Goal: Transaction & Acquisition: Purchase product/service

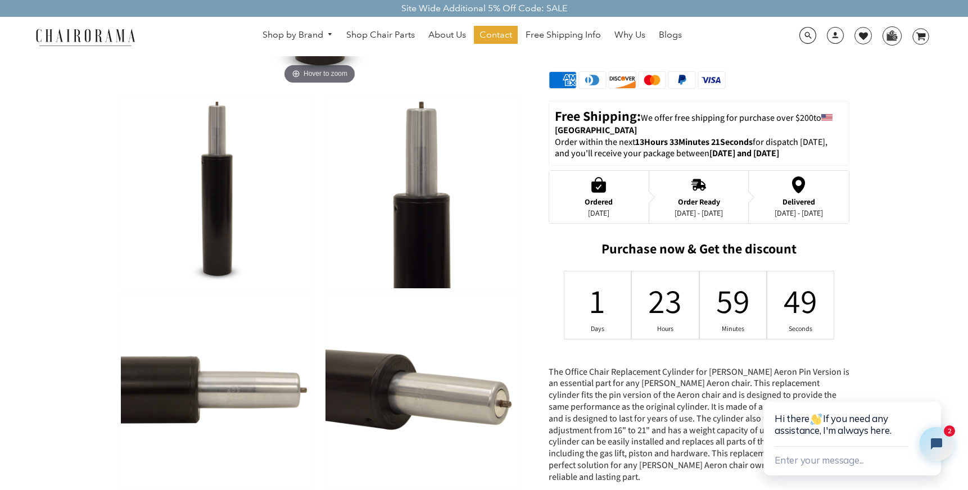
scroll to position [334, 0]
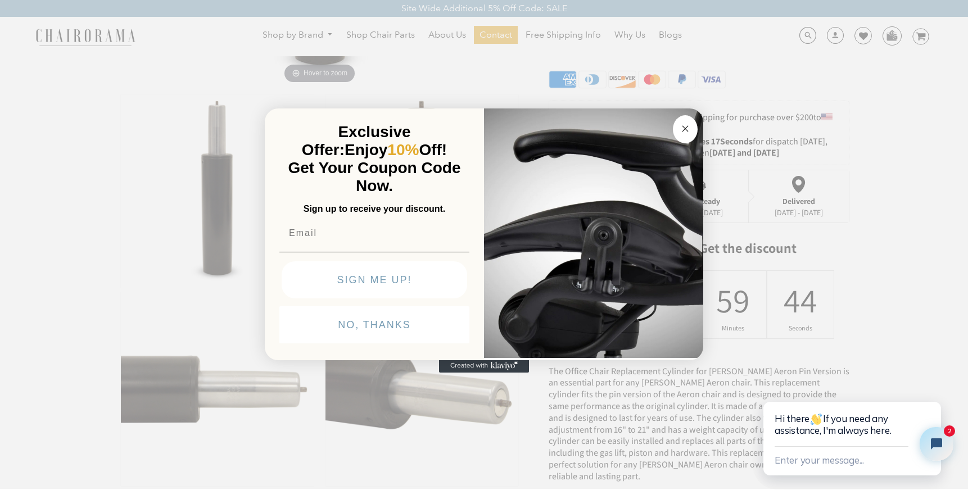
click at [674, 125] on button "Close dialog" at bounding box center [685, 129] width 25 height 28
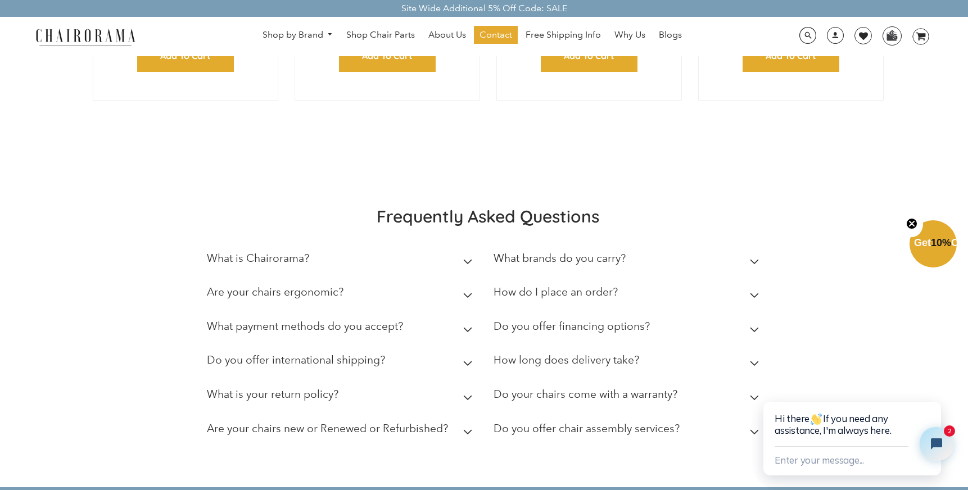
scroll to position [1745, 0]
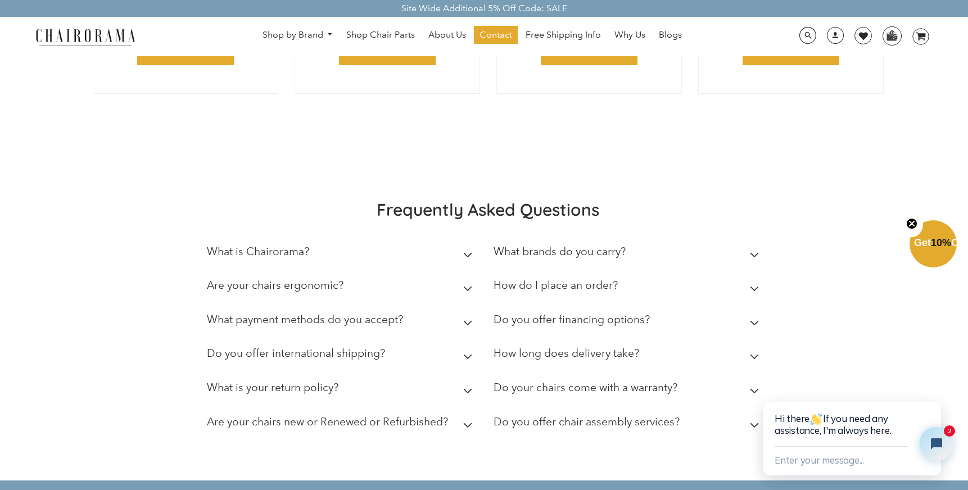
click at [279, 245] on h2 "What is Chairorama?" at bounding box center [258, 251] width 102 height 13
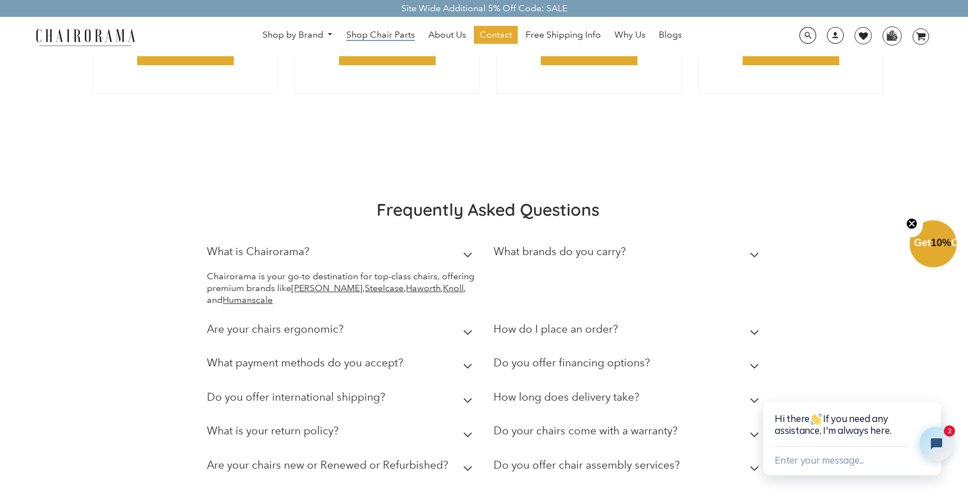
click at [373, 35] on span "Shop Chair Parts" at bounding box center [380, 35] width 69 height 12
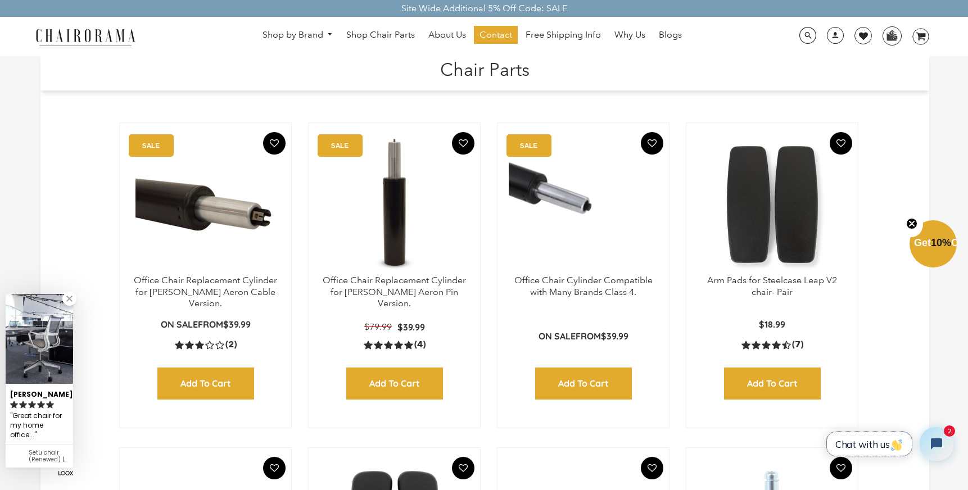
click at [840, 438] on span "Chat with us" at bounding box center [869, 444] width 68 height 12
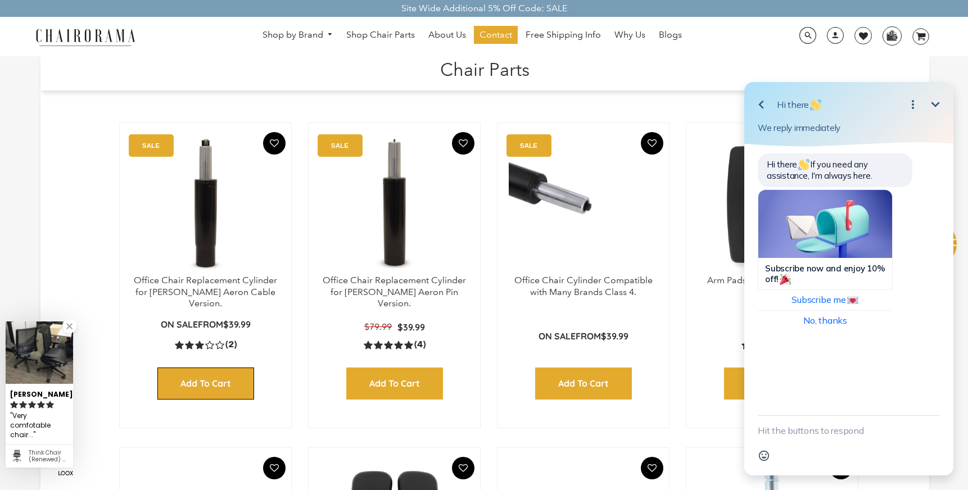
click at [214, 376] on input "Add to Cart" at bounding box center [205, 384] width 97 height 32
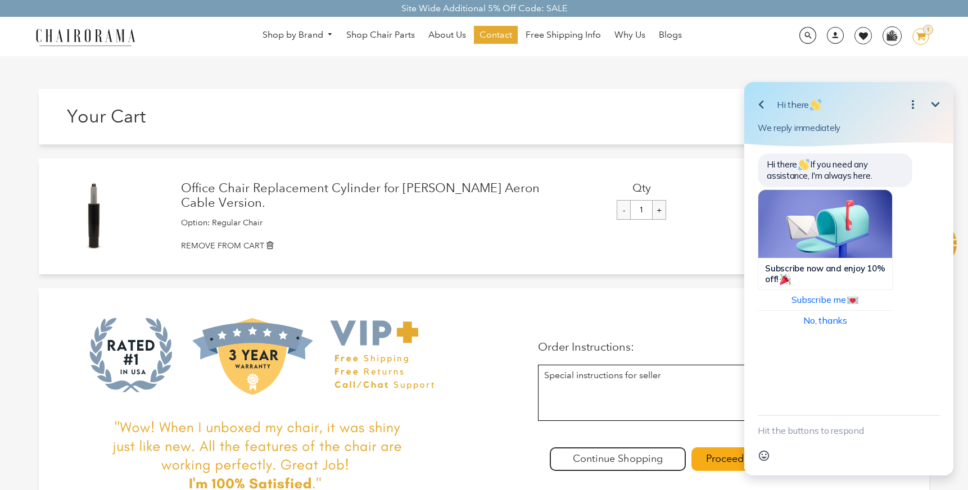
click at [775, 431] on textarea "New message" at bounding box center [849, 430] width 182 height 29
click at [858, 419] on textarea "Hi,.. I have a Herman Miller Aeron chair that I beleive needes a pneumatic" at bounding box center [835, 419] width 154 height 52
click at [813, 424] on textarea "Hi,.. I have a Herman Miller Aeron chair that I beleive needs a pneumatic" at bounding box center [835, 419] width 154 height 52
click at [820, 422] on textarea "Hi,.. I have a Herman Miller Aeron chair that I beleive needs a pneumatic" at bounding box center [835, 419] width 154 height 52
click at [817, 419] on textarea "Hi,.. I have a Herman Miller Aeron chair that I belive needs a pneumatic" at bounding box center [835, 419] width 154 height 52
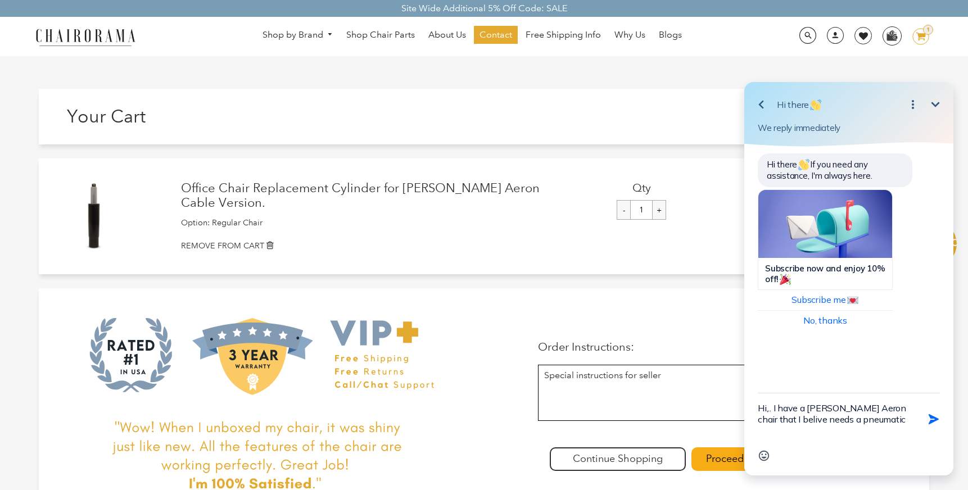
click at [825, 449] on div "Emoji" at bounding box center [849, 455] width 182 height 21
click at [816, 418] on textarea "Hi,.. I have a Herman Miller Aeron chair that I belive needs a pneumatic" at bounding box center [835, 419] width 154 height 52
click at [917, 419] on div "Hi,.. I have a Herman Miller Aeron chair that I believe needs a pneumatic Send …" at bounding box center [849, 419] width 182 height 52
click at [913, 416] on div "Hi,.. I have a Herman Miller Aeron chair that I believe needs a pneumatic Send …" at bounding box center [849, 419] width 182 height 52
click at [912, 421] on div "Hi,.. I have a Herman Miller Aeron chair that I believe needs a pneumatic Send …" at bounding box center [849, 419] width 182 height 52
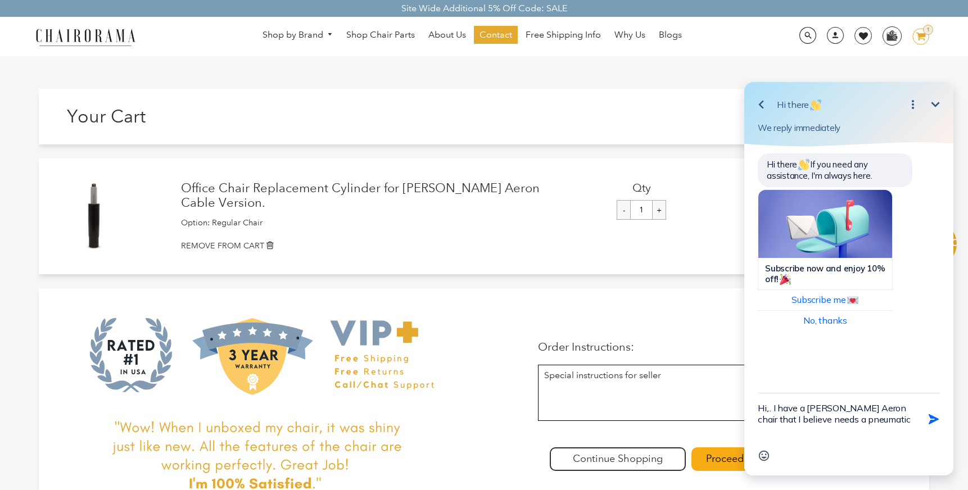
click at [911, 415] on textarea "Hi,.. I have a Herman Miller Aeron chair that I believe needs a pneumatic" at bounding box center [835, 419] width 154 height 52
click at [867, 428] on textarea "Hi,.. I have a Herman Miller Aeron chair that I believe needs a pneumatic lift.…" at bounding box center [835, 419] width 154 height 52
click at [790, 439] on textarea "Hi,.. I have a Herman Miller Aeron chair that I believe needs a pneumatic lift.…" at bounding box center [835, 419] width 154 height 52
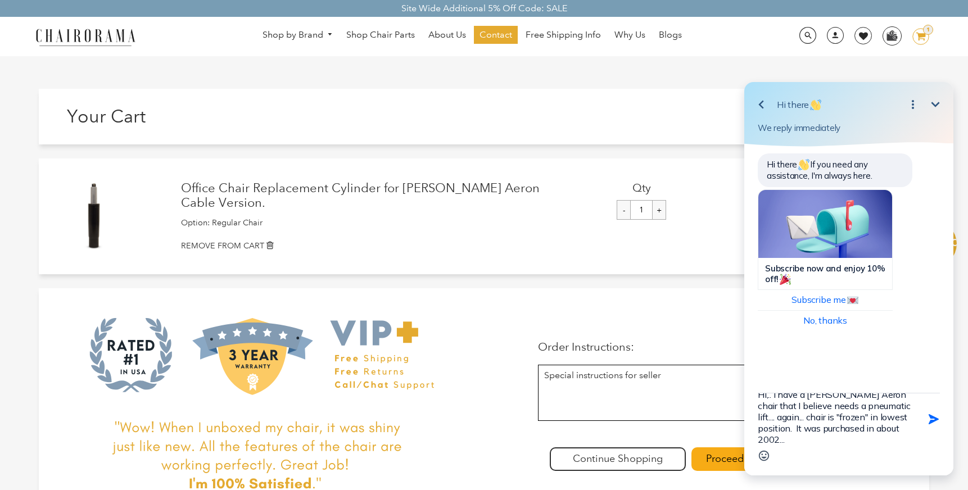
type textarea "Hi,.. I have a Herman Miller Aeron chair that I believe needs a pneumatic lift.…"
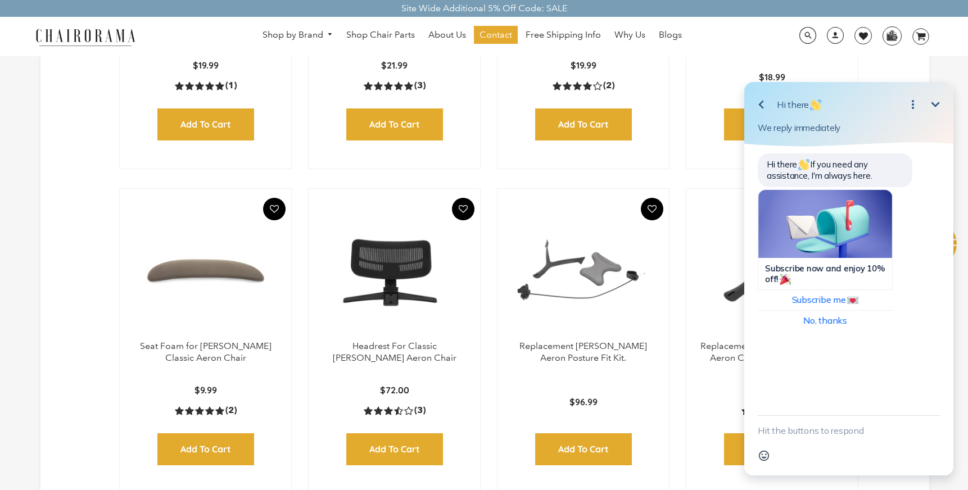
scroll to position [587, 0]
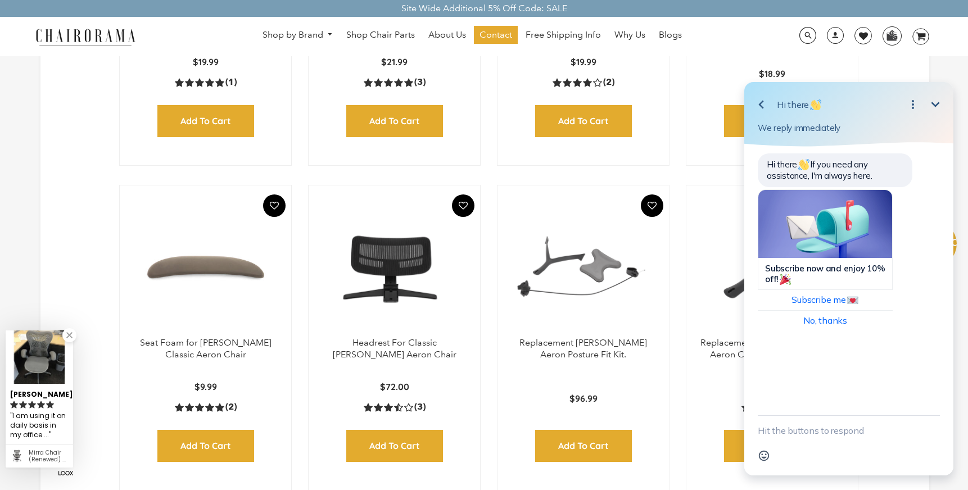
click at [759, 104] on icon "button" at bounding box center [760, 105] width 5 height 8
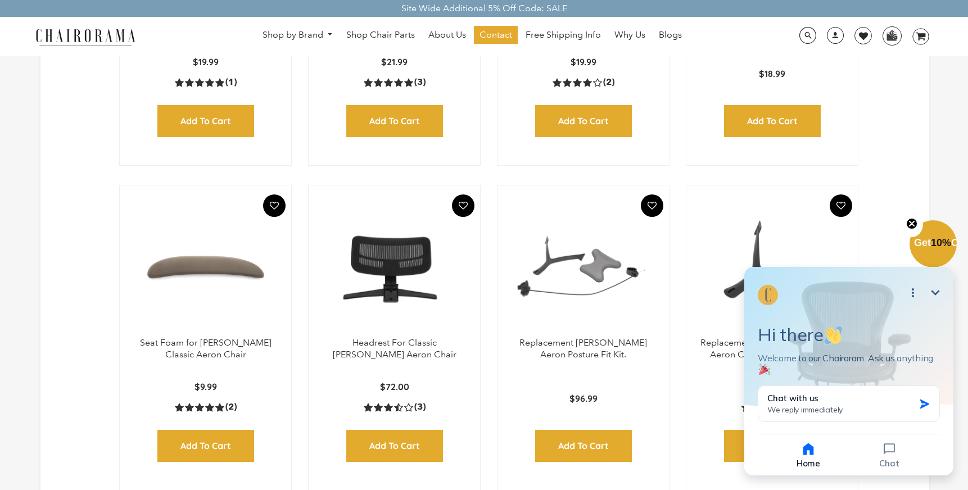
click at [912, 223] on icon "Close teaser" at bounding box center [911, 223] width 4 height 4
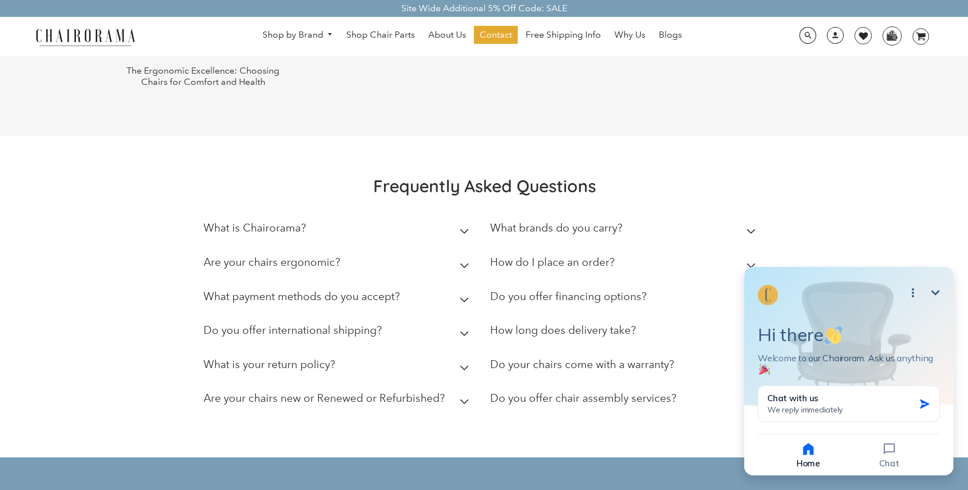
scroll to position [2138, 0]
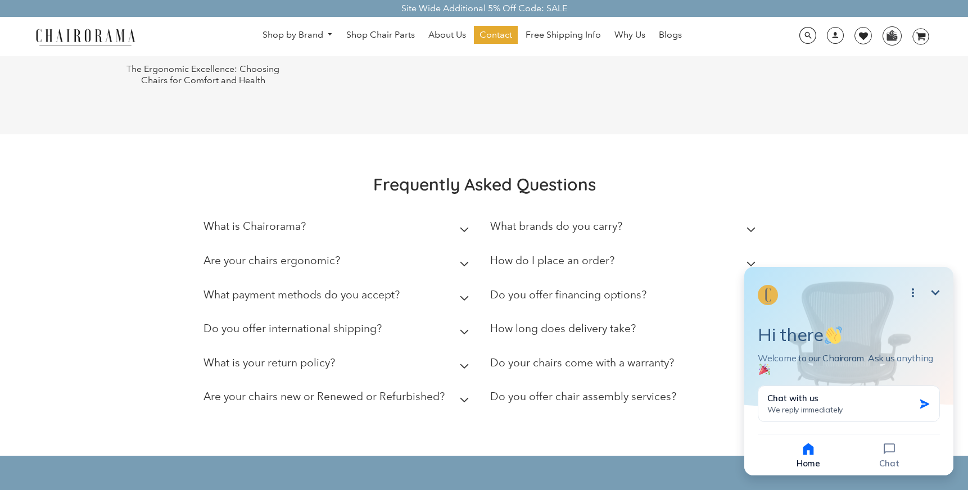
click at [936, 289] on icon "Minimize" at bounding box center [935, 292] width 13 height 13
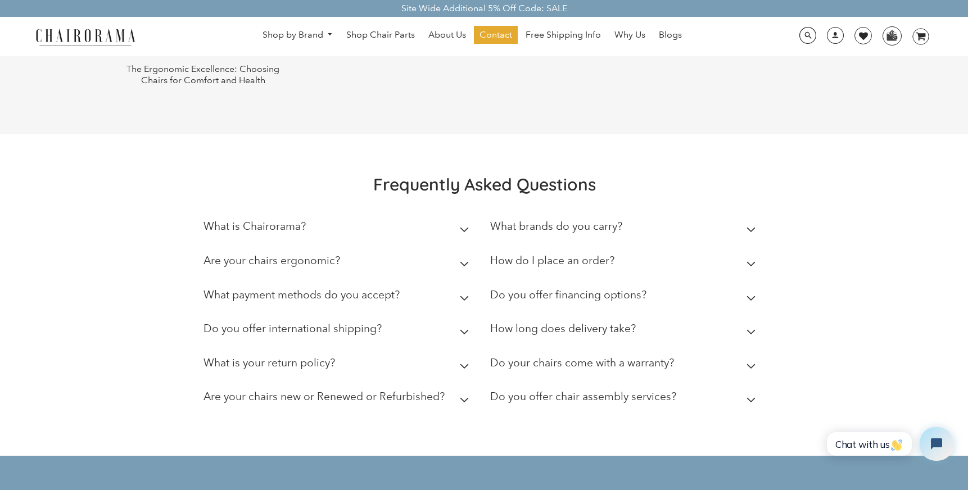
click at [752, 397] on icon at bounding box center [751, 400] width 10 height 6
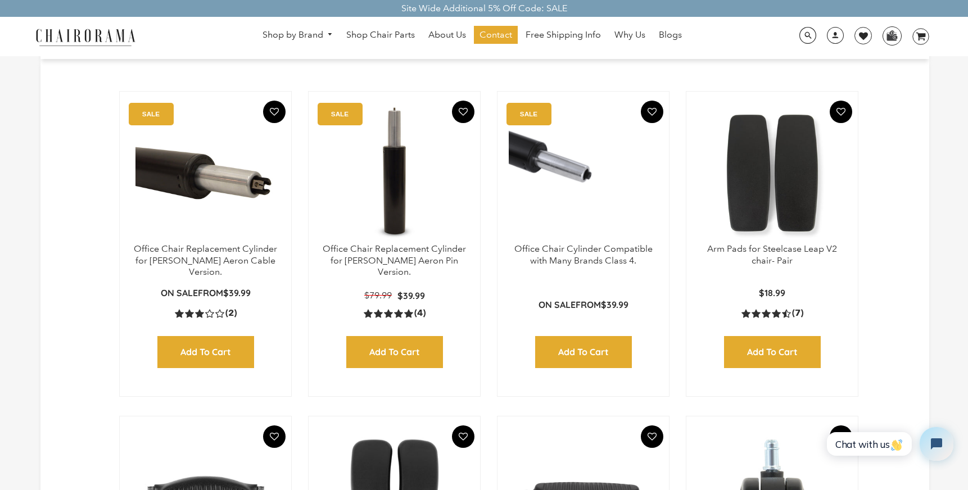
scroll to position [0, 0]
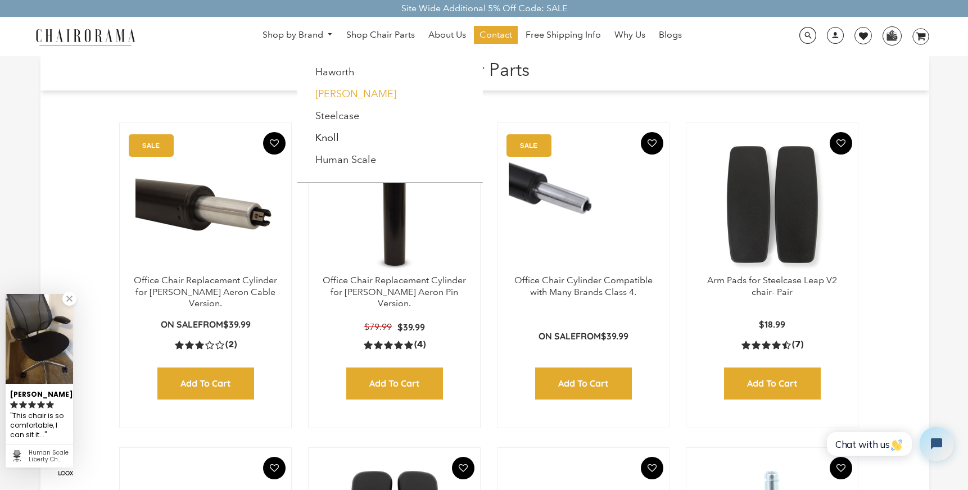
click at [342, 96] on link "[PERSON_NAME]" at bounding box center [355, 94] width 81 height 12
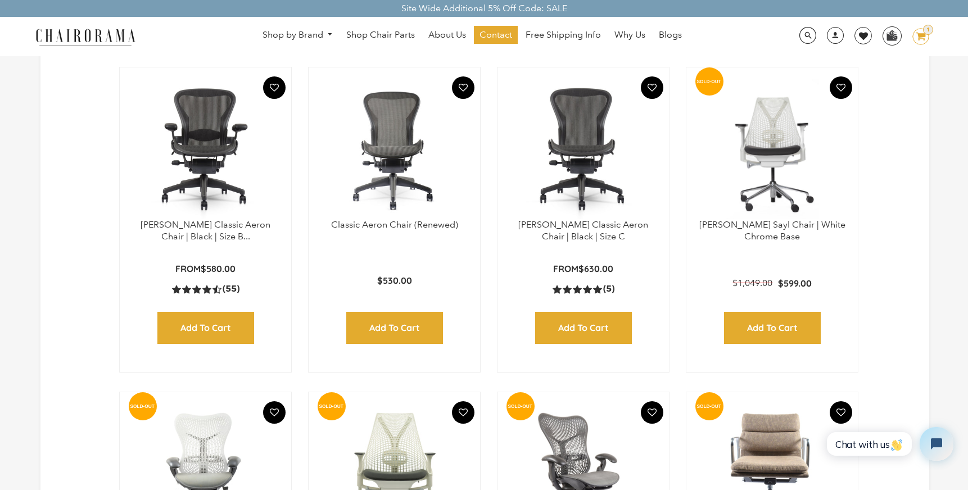
scroll to position [662, 0]
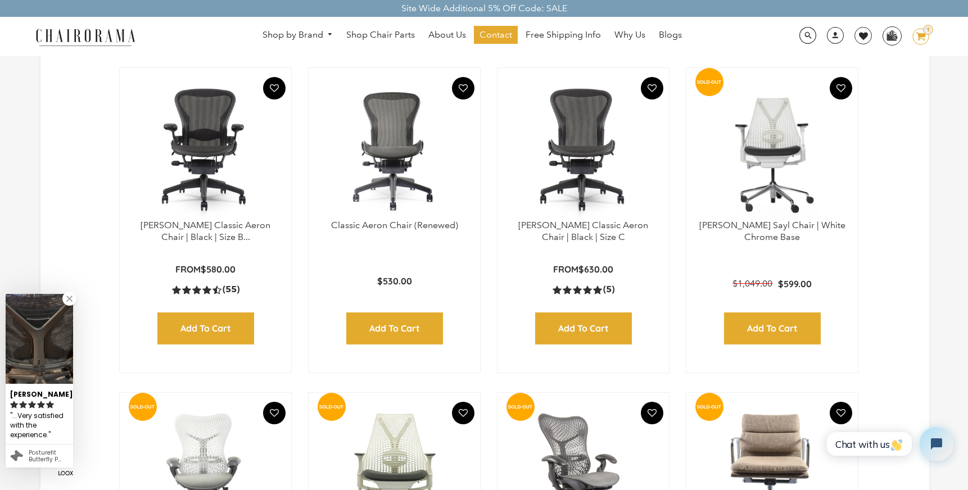
click at [203, 171] on img at bounding box center [205, 149] width 149 height 141
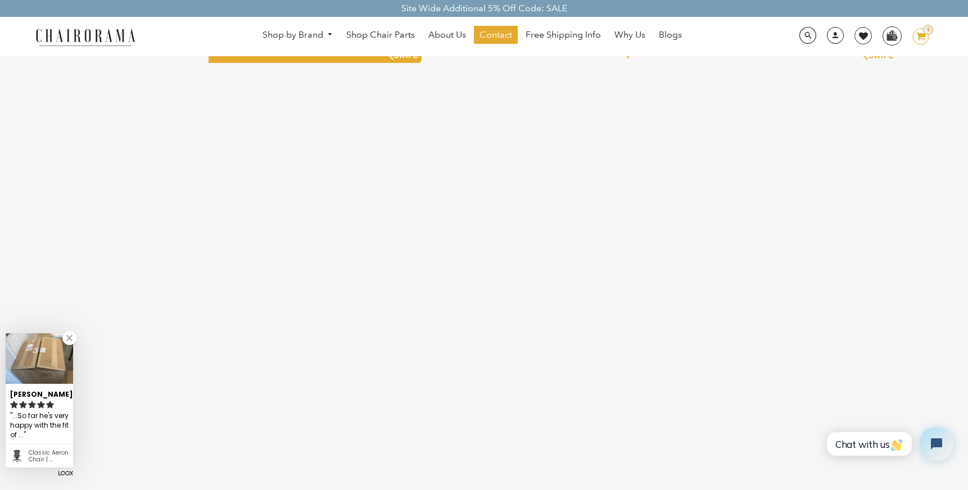
scroll to position [2668, 0]
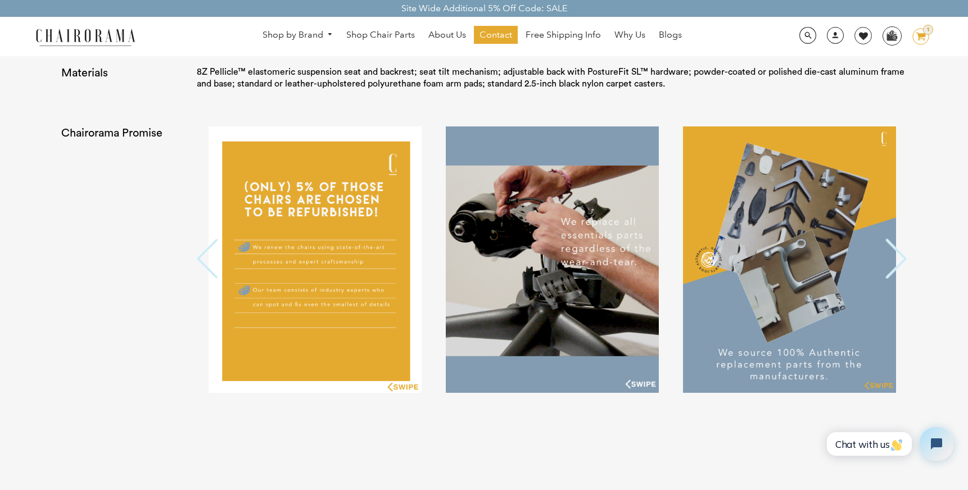
scroll to position [2330, 0]
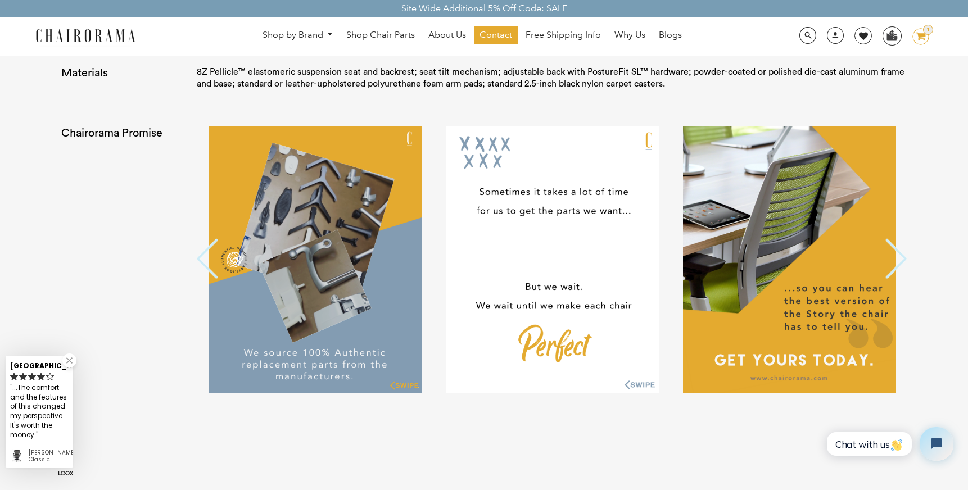
click at [202, 256] on button "Previous" at bounding box center [208, 259] width 22 height 42
click at [200, 257] on button "Previous" at bounding box center [208, 259] width 22 height 42
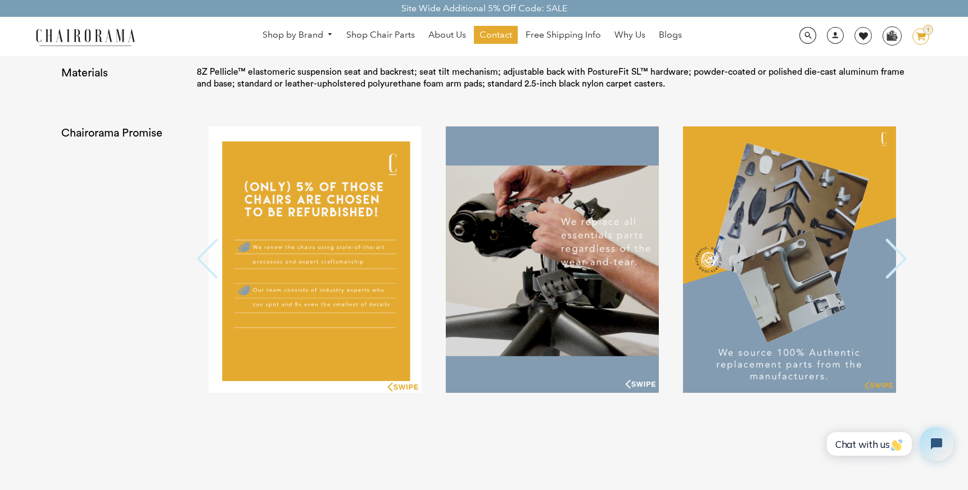
click at [200, 257] on button "Previous" at bounding box center [208, 259] width 22 height 42
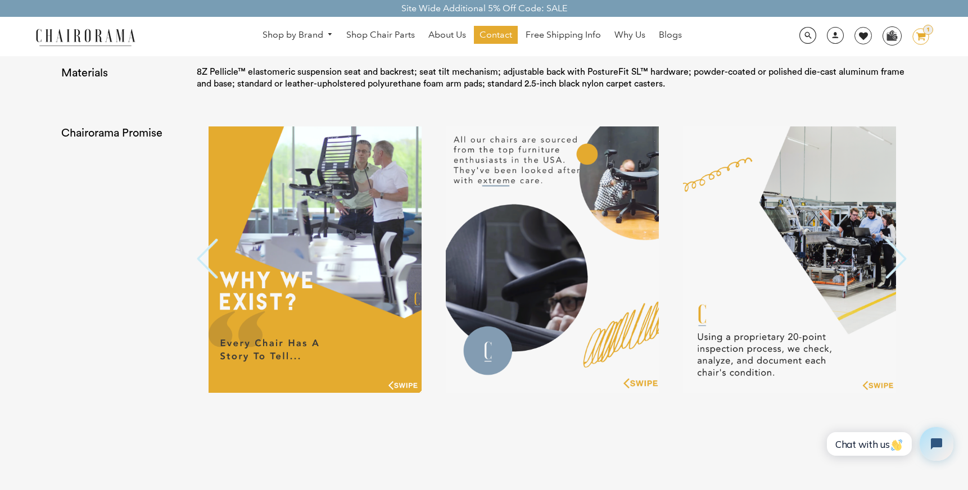
click at [198, 256] on button "Previous" at bounding box center [208, 259] width 22 height 42
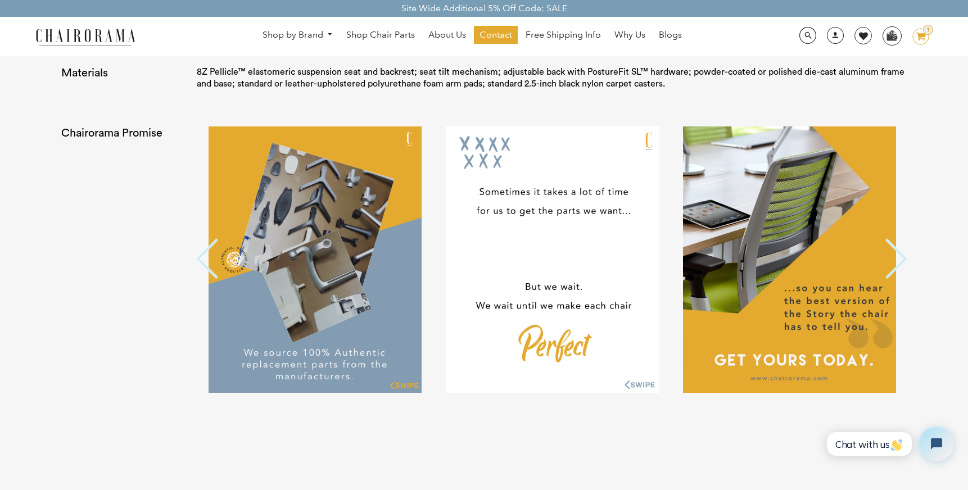
click at [197, 255] on button "Previous" at bounding box center [208, 259] width 22 height 42
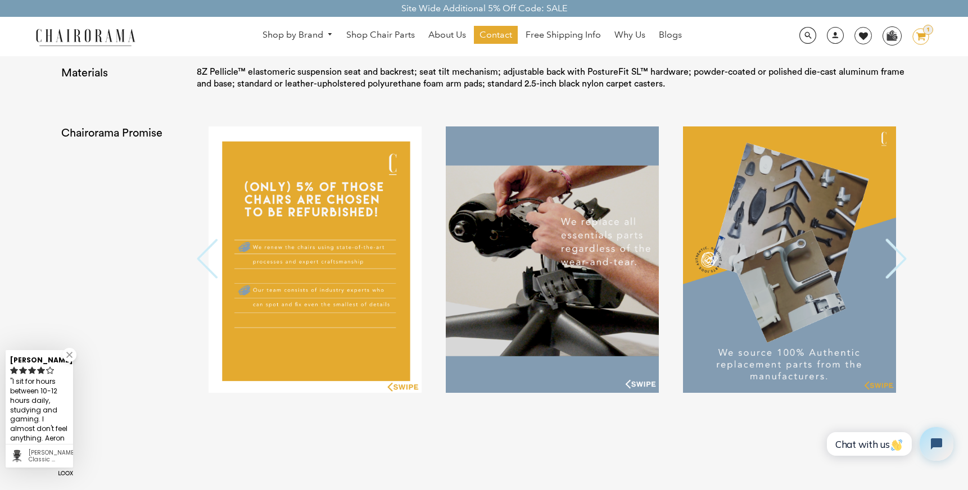
click at [197, 255] on button "Previous" at bounding box center [208, 259] width 22 height 42
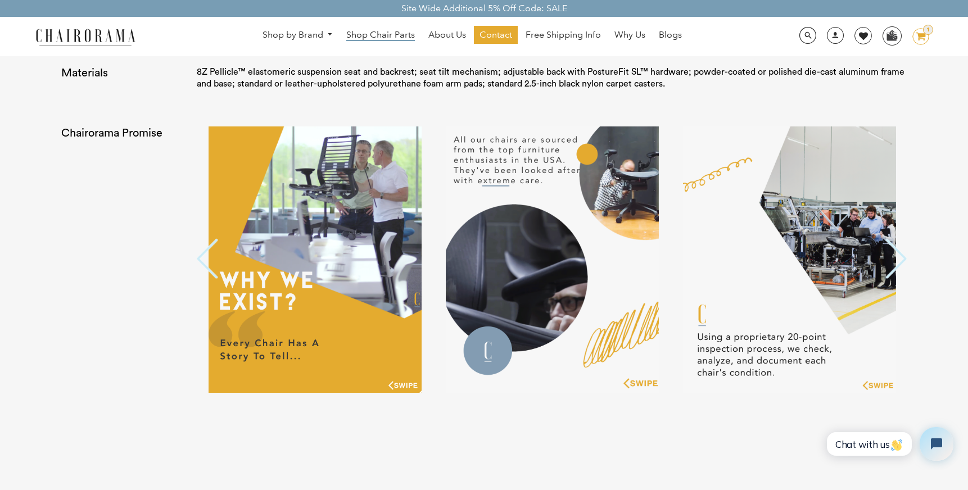
click at [379, 35] on span "Shop Chair Parts" at bounding box center [380, 35] width 69 height 12
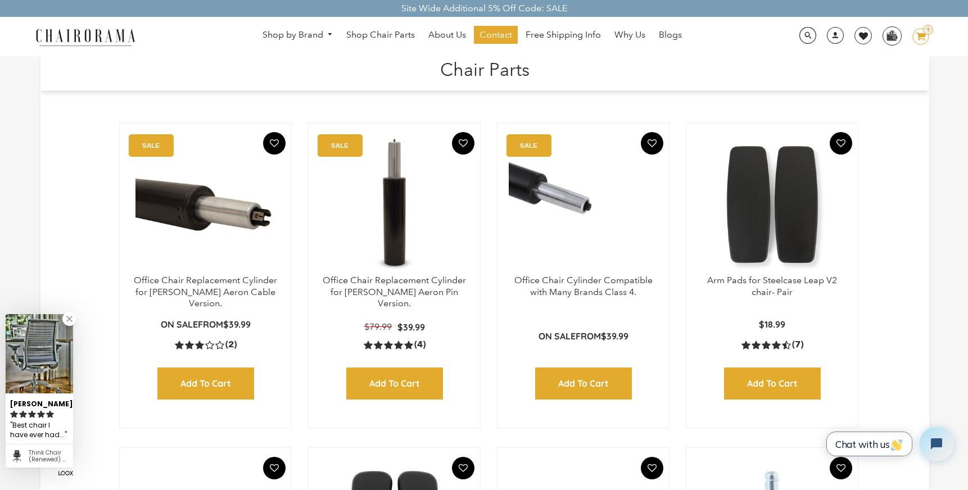
click at [868, 443] on span "Chat with us" at bounding box center [869, 444] width 68 height 12
